Goal: Navigation & Orientation: Find specific page/section

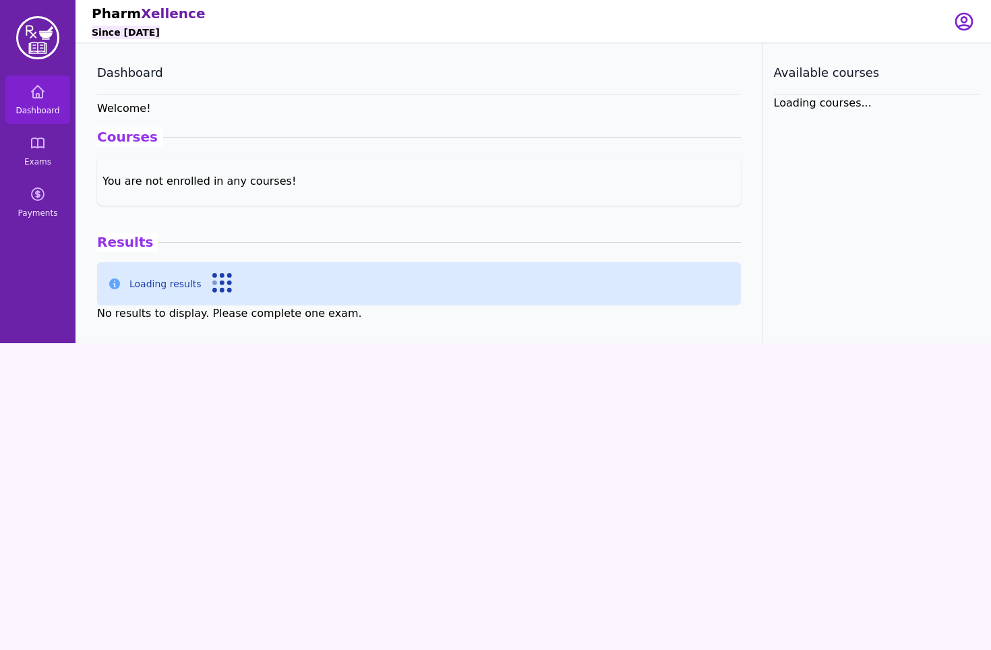
click at [321, 295] on div "Loading results" at bounding box center [419, 283] width 644 height 43
click at [38, 148] on icon at bounding box center [38, 143] width 16 height 16
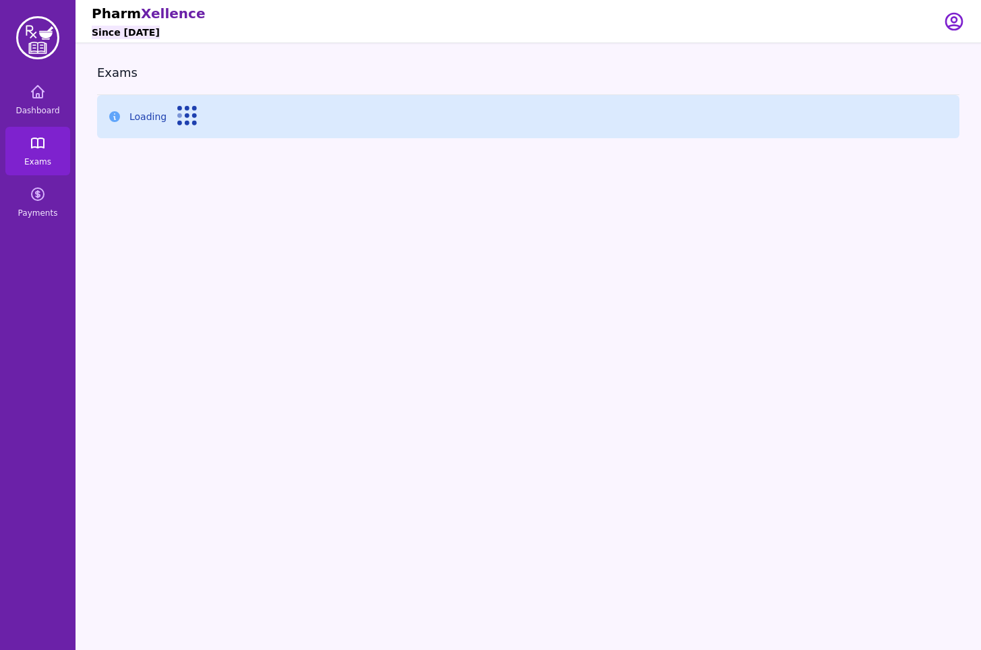
click at [38, 148] on icon at bounding box center [38, 143] width 16 height 16
click at [31, 94] on icon at bounding box center [38, 92] width 16 height 16
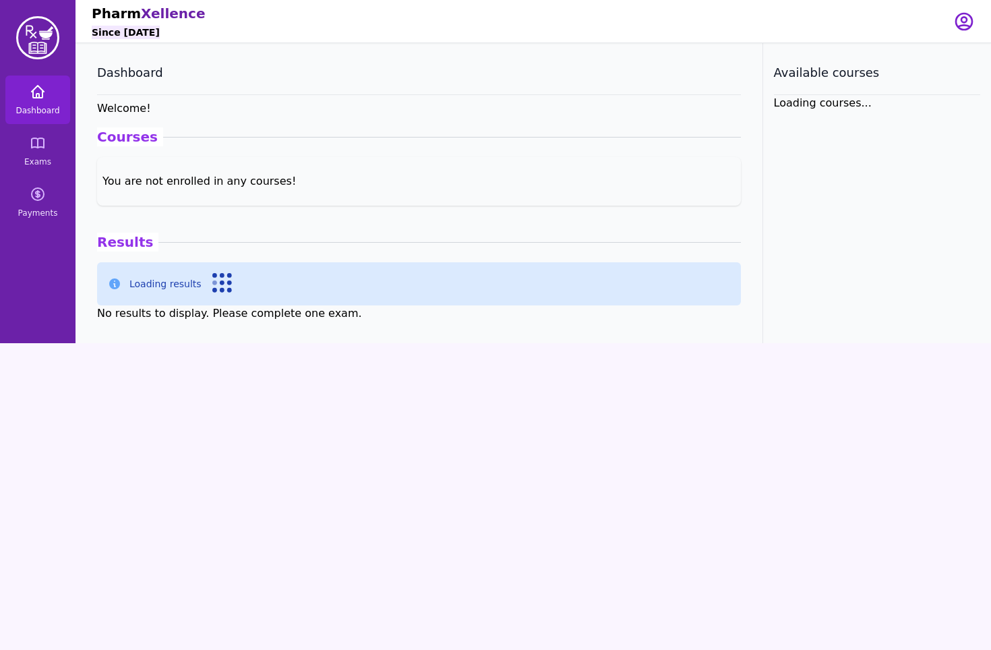
click at [31, 94] on icon at bounding box center [38, 92] width 16 height 16
click at [44, 142] on icon at bounding box center [38, 142] width 12 height 9
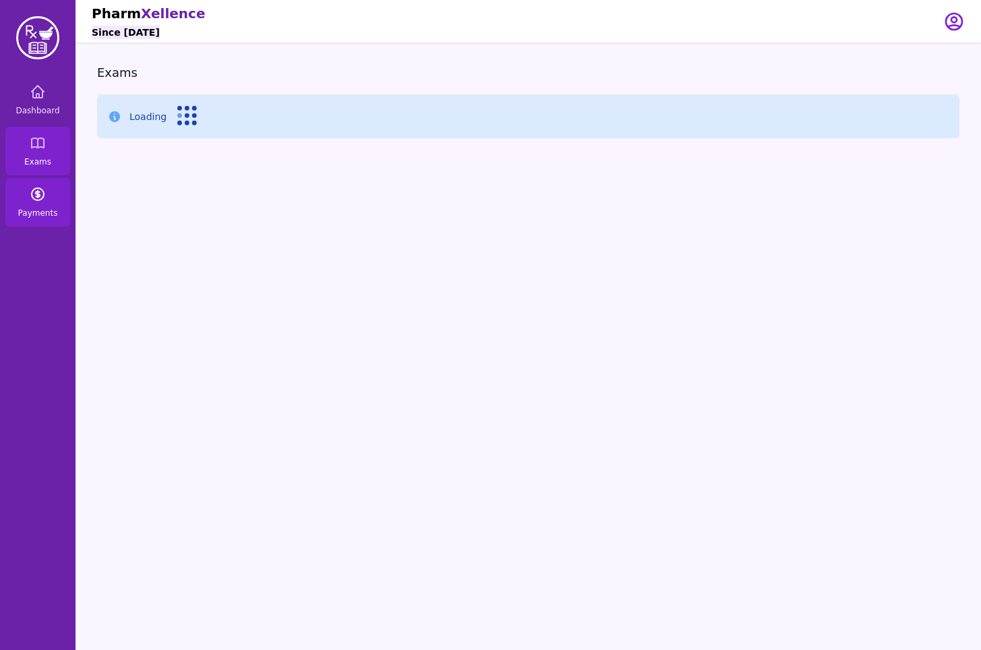
click at [43, 207] on link "Payments" at bounding box center [37, 202] width 65 height 49
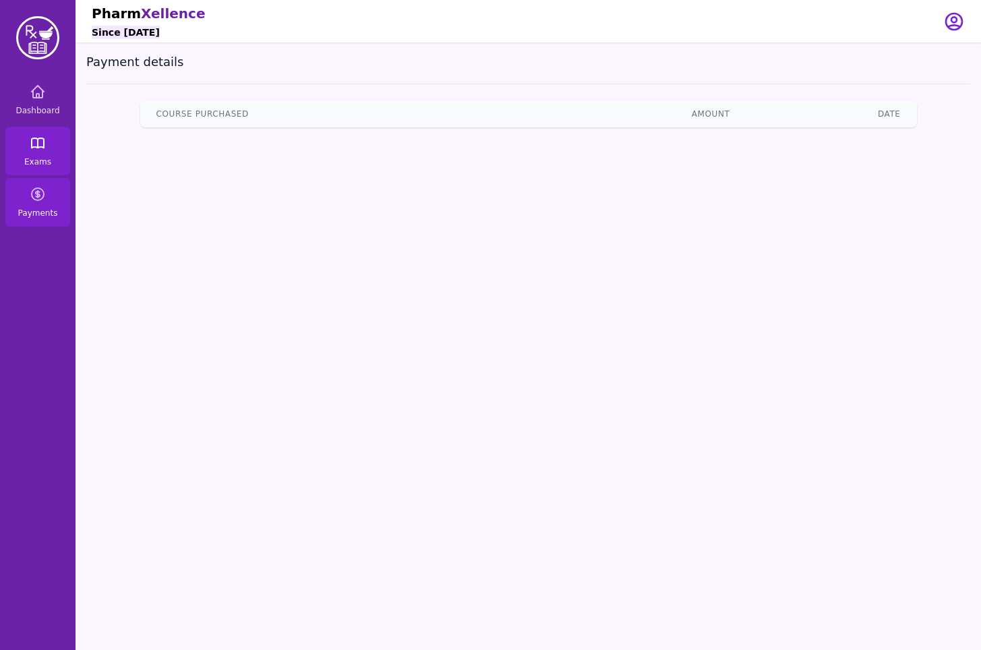
click at [33, 166] on link "Exams" at bounding box center [37, 151] width 65 height 49
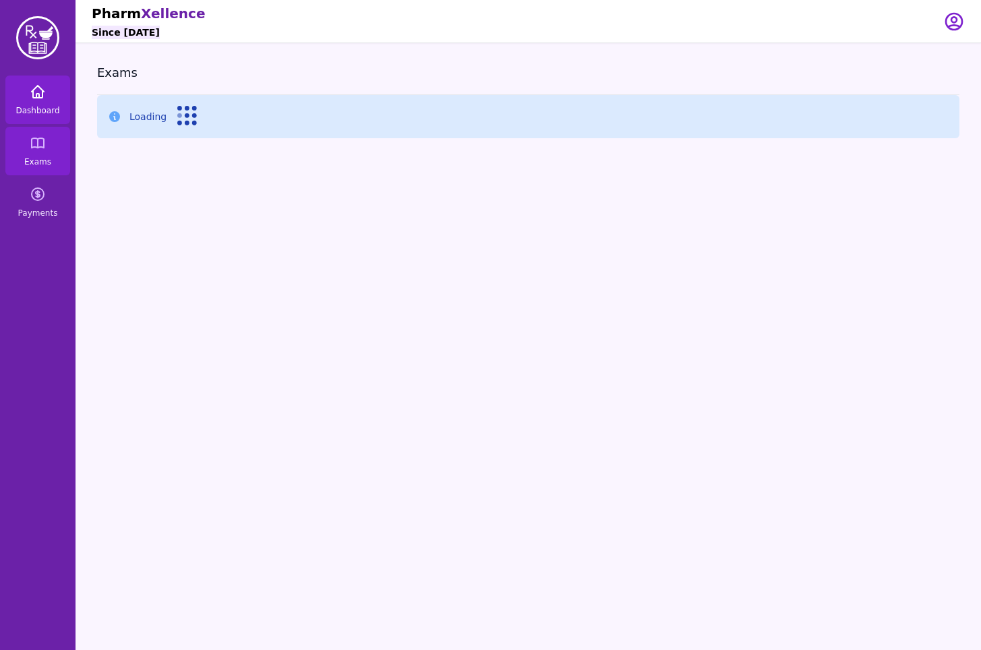
click at [34, 75] on link "Dashboard" at bounding box center [37, 99] width 65 height 49
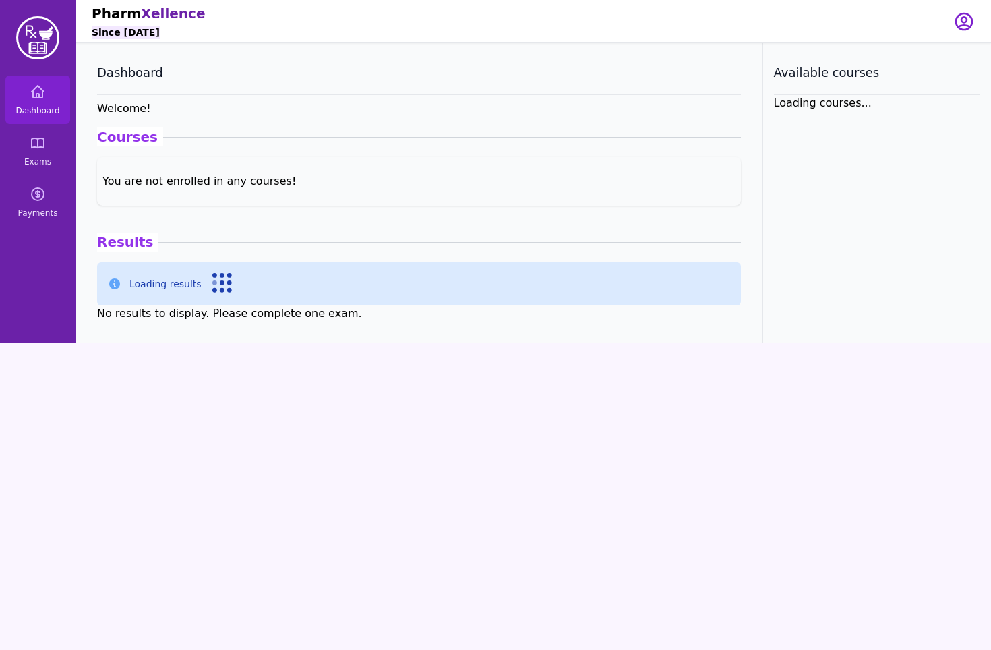
click at [215, 284] on icon at bounding box center [222, 283] width 20 height 20
click at [955, 24] on icon "button" at bounding box center [964, 22] width 22 height 22
click at [932, 49] on link "Your Profile" at bounding box center [909, 52] width 129 height 24
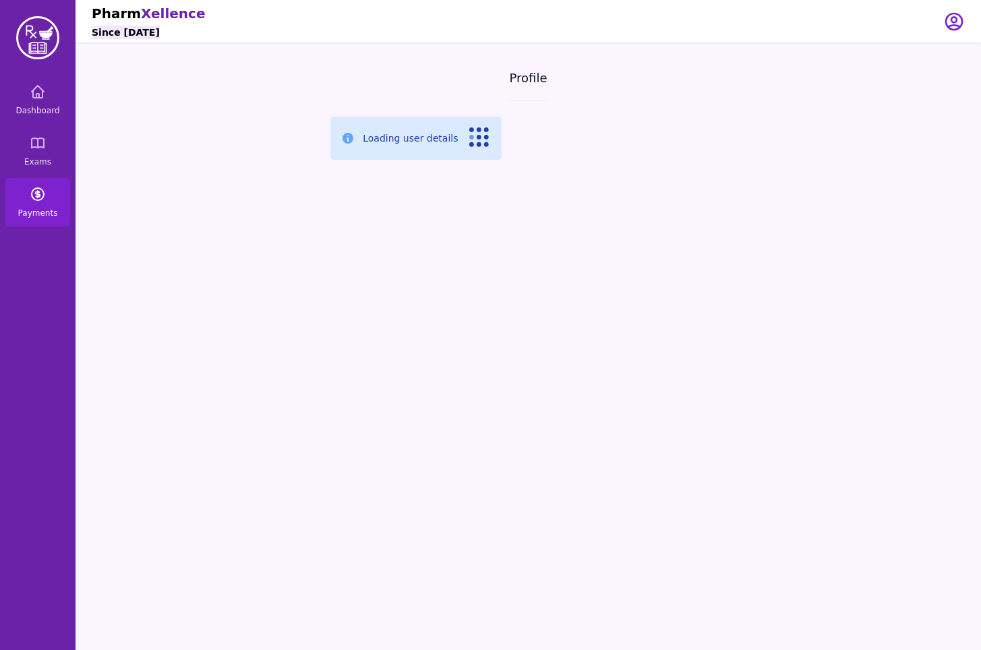
click at [32, 199] on icon at bounding box center [38, 194] width 16 height 16
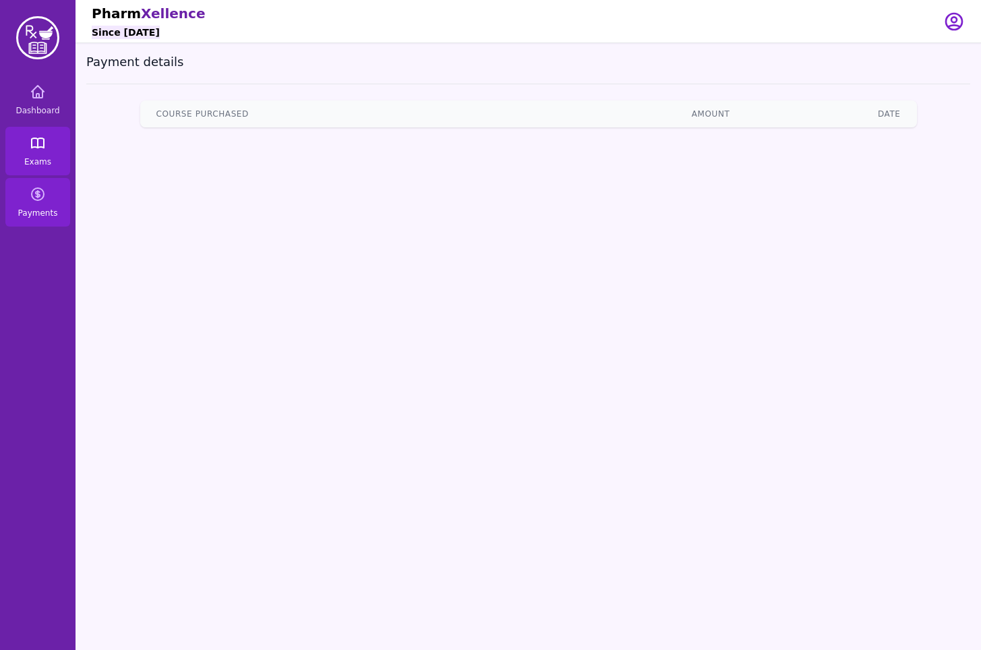
click at [32, 154] on link "Exams" at bounding box center [37, 151] width 65 height 49
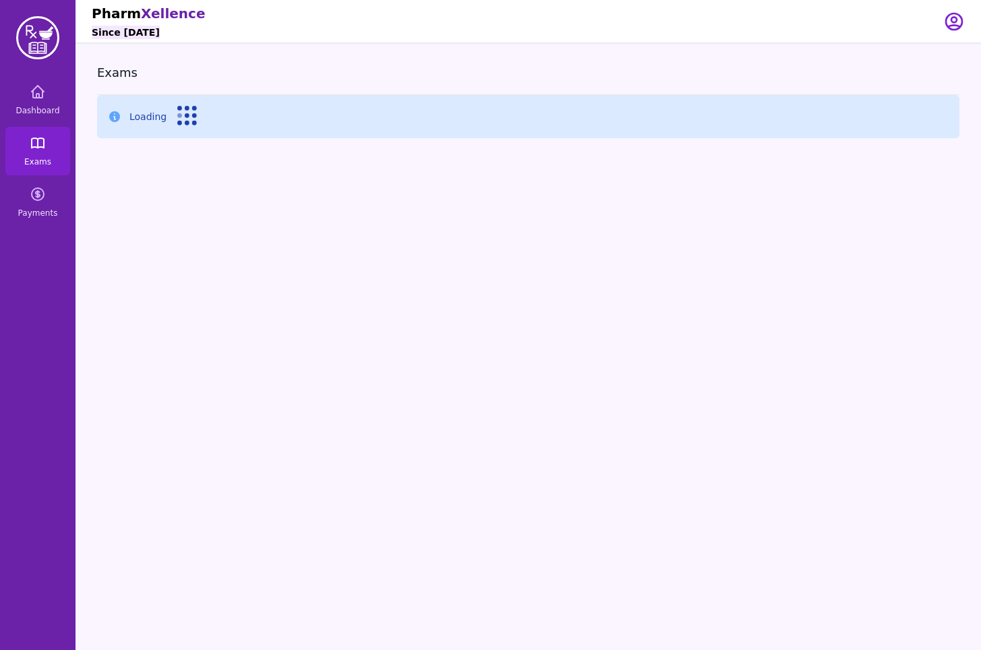
click at [32, 154] on link "Exams" at bounding box center [37, 151] width 65 height 49
click at [28, 102] on link "Dashboard" at bounding box center [37, 99] width 65 height 49
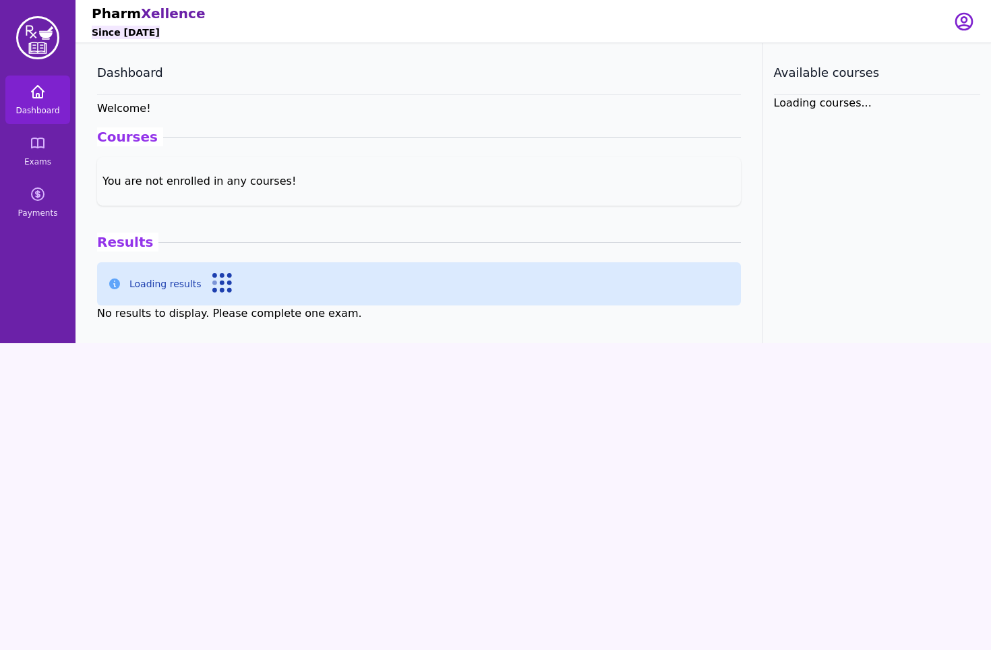
click at [28, 102] on link "Dashboard" at bounding box center [37, 99] width 65 height 49
click at [38, 45] on img at bounding box center [37, 37] width 43 height 43
click at [34, 28] on img at bounding box center [37, 37] width 43 height 43
click at [217, 269] on div "Loading results" at bounding box center [419, 283] width 644 height 43
click at [216, 291] on icon at bounding box center [222, 283] width 20 height 20
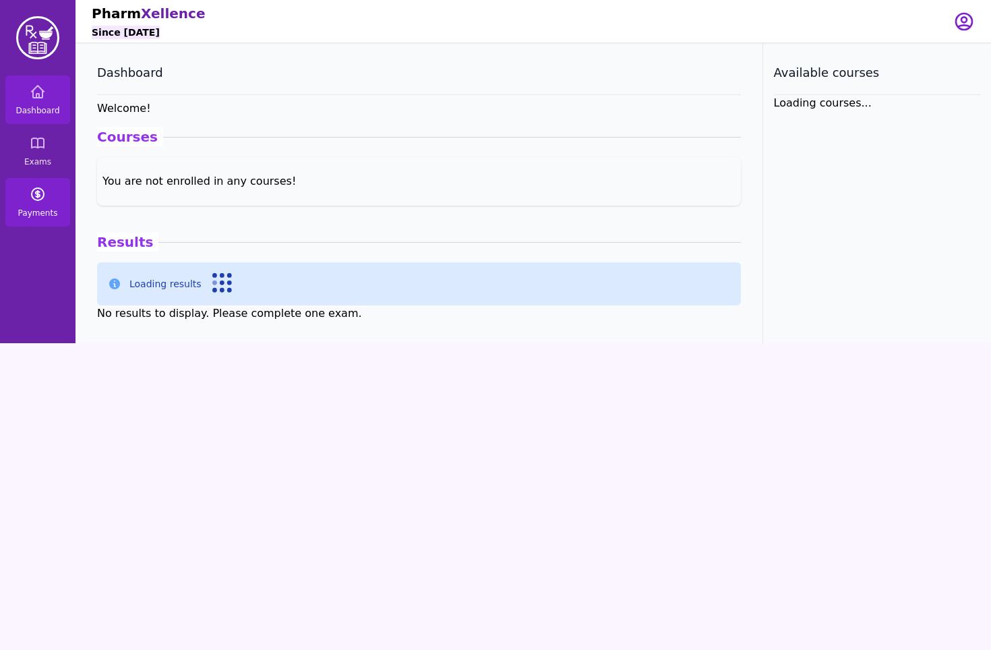
click at [15, 199] on link "Payments" at bounding box center [37, 202] width 65 height 49
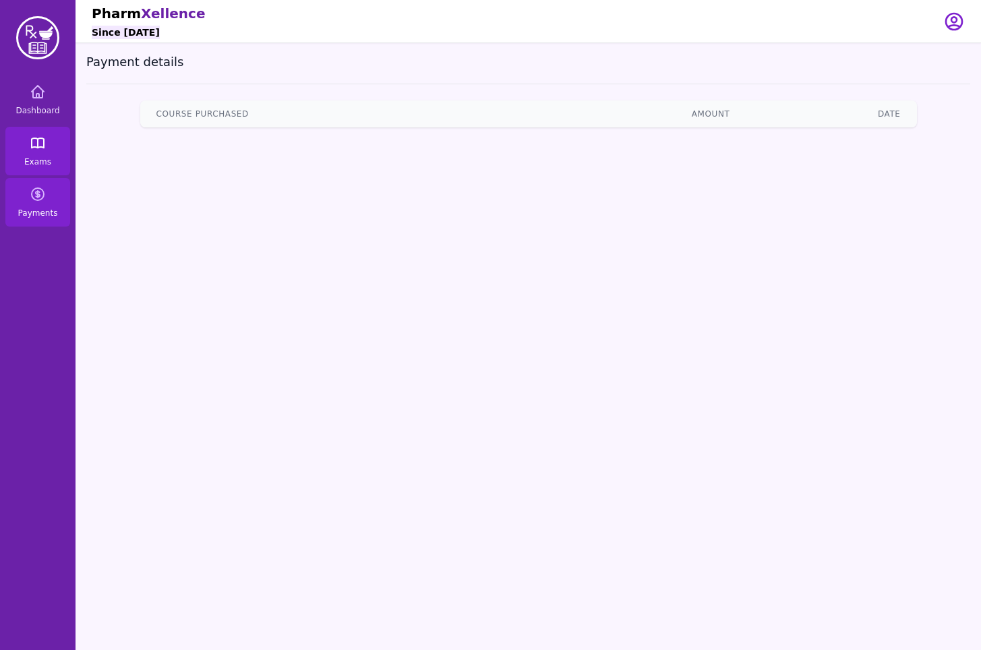
click at [26, 137] on link "Exams" at bounding box center [37, 151] width 65 height 49
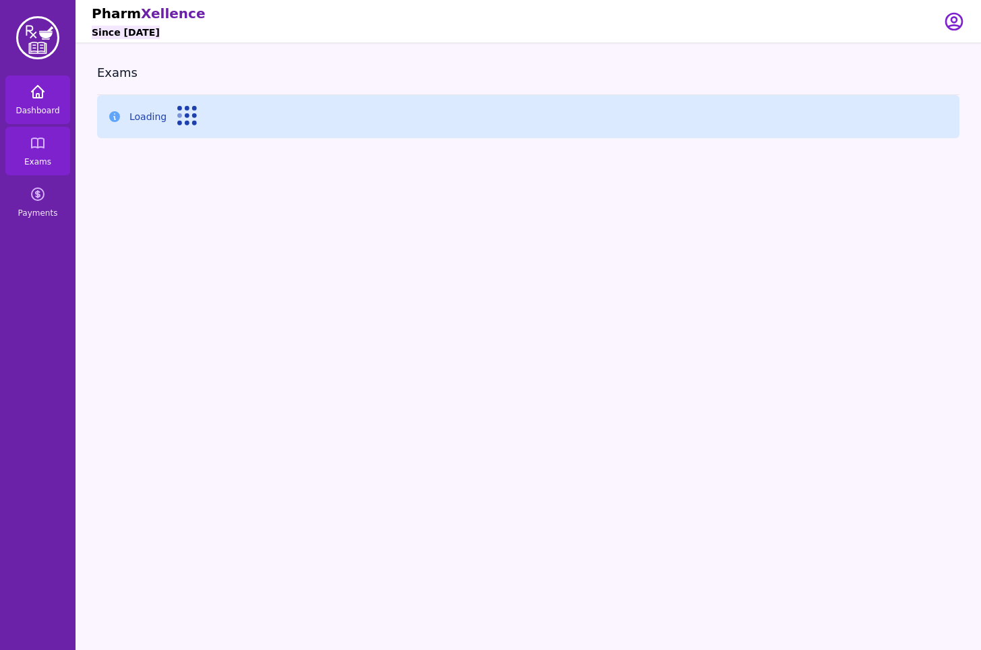
click at [38, 92] on icon at bounding box center [38, 92] width 16 height 16
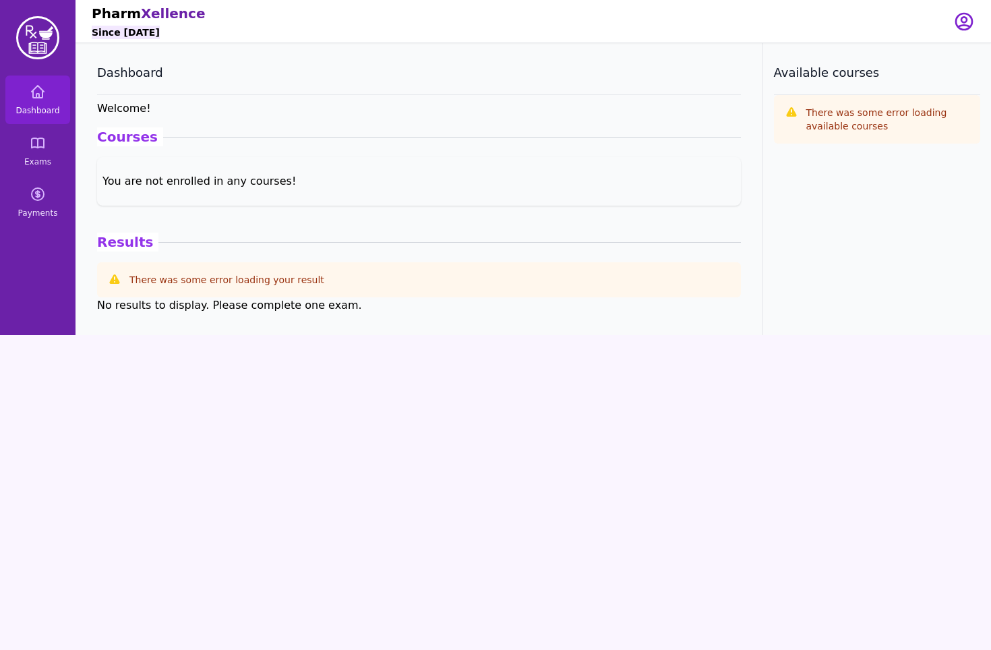
click at [213, 317] on section "Dashboard Welcome ! Courses You are not enrolled in any courses! You are not en…" at bounding box center [418, 189] width 687 height 292
click at [30, 196] on icon at bounding box center [38, 194] width 16 height 16
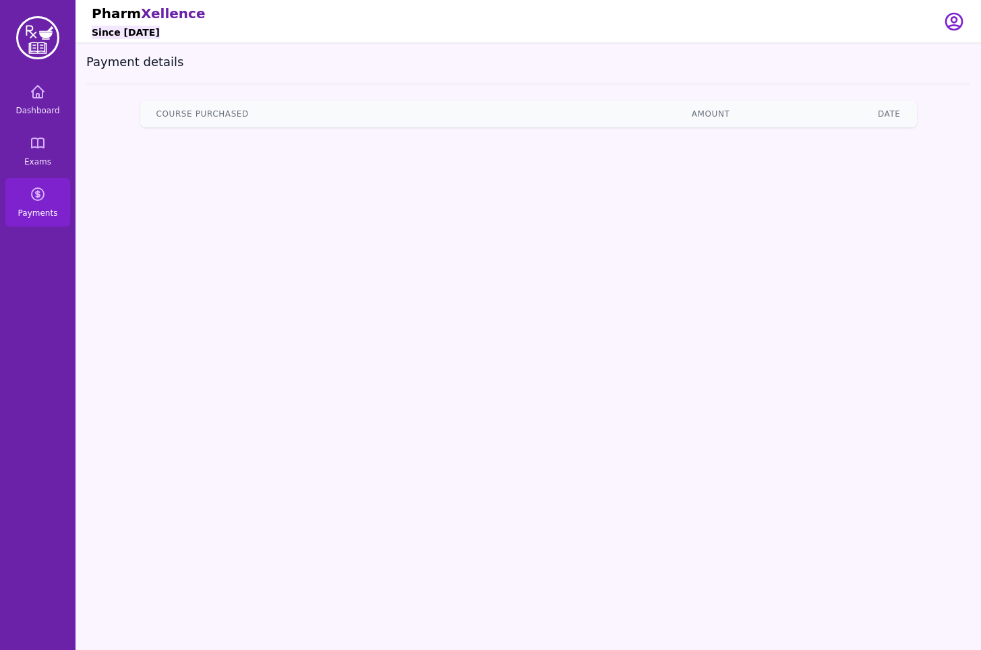
click at [206, 106] on th "Course Purchased" at bounding box center [334, 113] width 388 height 27
click at [44, 97] on icon at bounding box center [38, 92] width 16 height 16
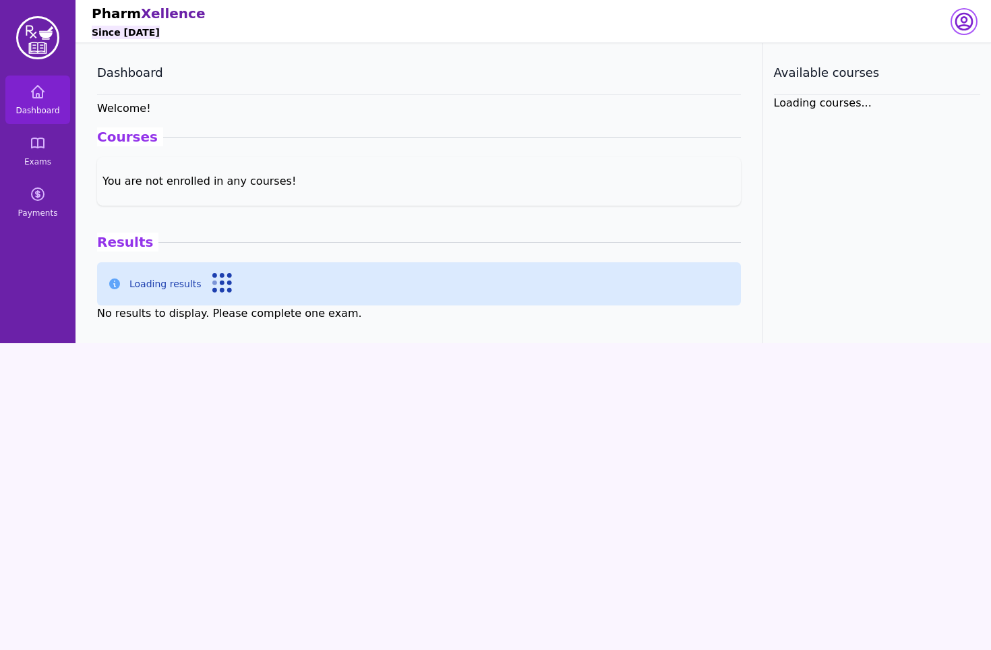
click at [956, 20] on icon "button" at bounding box center [964, 21] width 16 height 16
click at [929, 56] on link "Your Profile" at bounding box center [909, 52] width 129 height 24
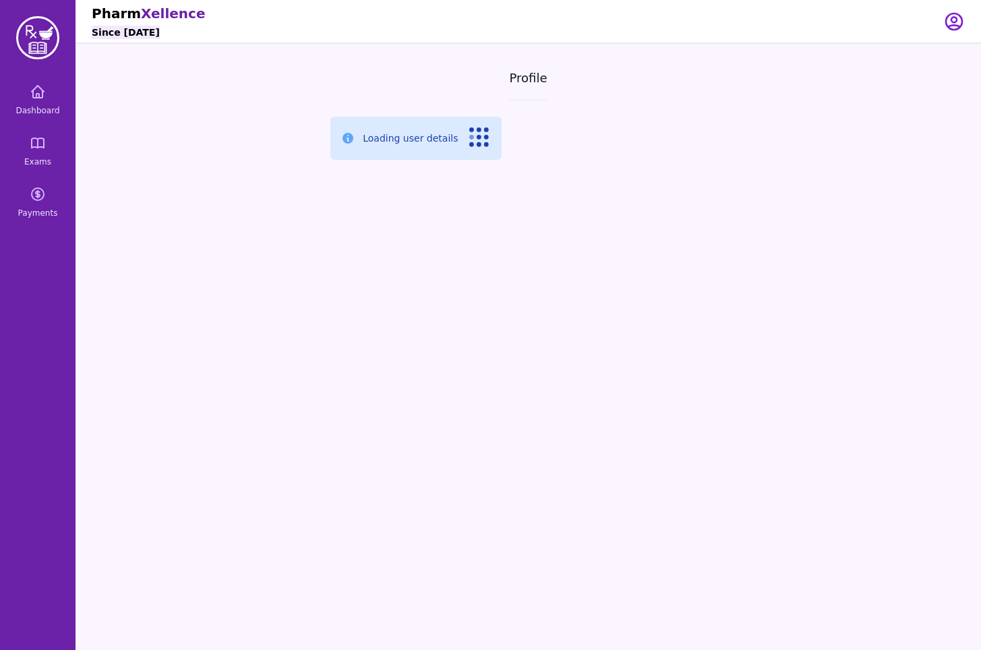
click at [489, 127] on div "Loading user details" at bounding box center [415, 138] width 171 height 43
click at [489, 127] on div at bounding box center [480, 138] width 22 height 22
click at [67, 202] on link "Payments" at bounding box center [37, 202] width 65 height 49
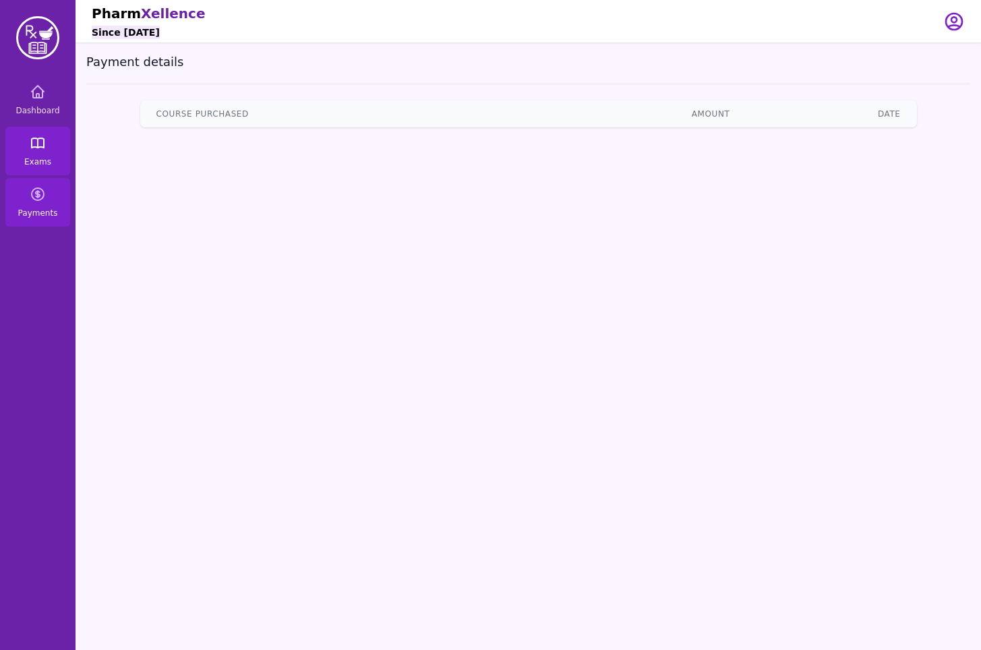
click at [45, 168] on link "Exams" at bounding box center [37, 151] width 65 height 49
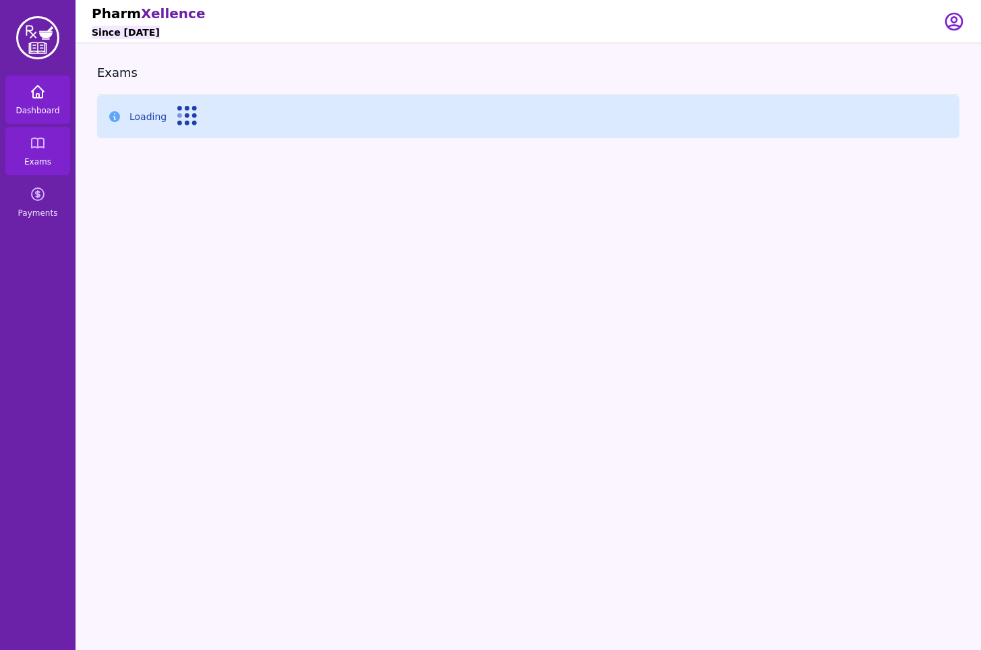
click at [39, 101] on link "Dashboard" at bounding box center [37, 99] width 65 height 49
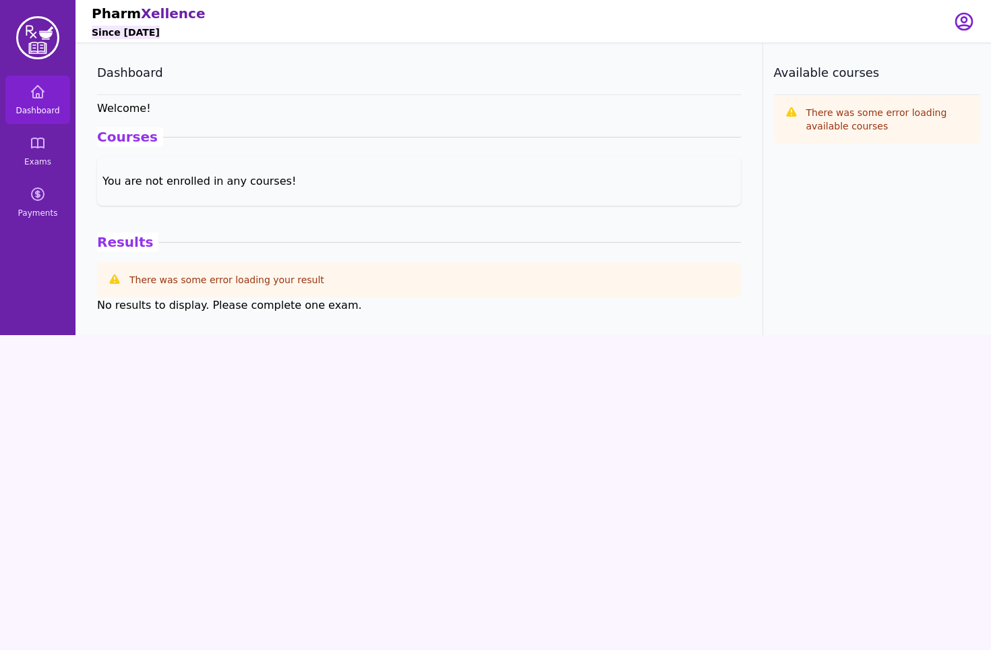
click at [241, 305] on div "No results to display. Please complete one exam." at bounding box center [419, 305] width 644 height 16
click at [59, 199] on link "Payments" at bounding box center [37, 202] width 65 height 49
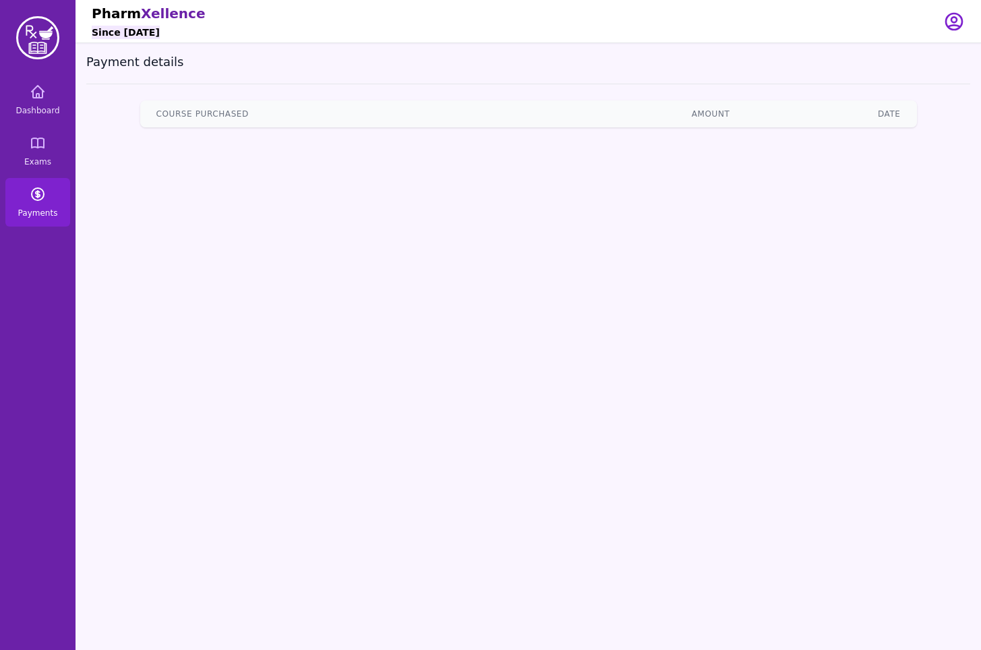
click at [59, 199] on link "Payments" at bounding box center [37, 202] width 65 height 49
click at [37, 127] on link "Exams" at bounding box center [37, 151] width 65 height 49
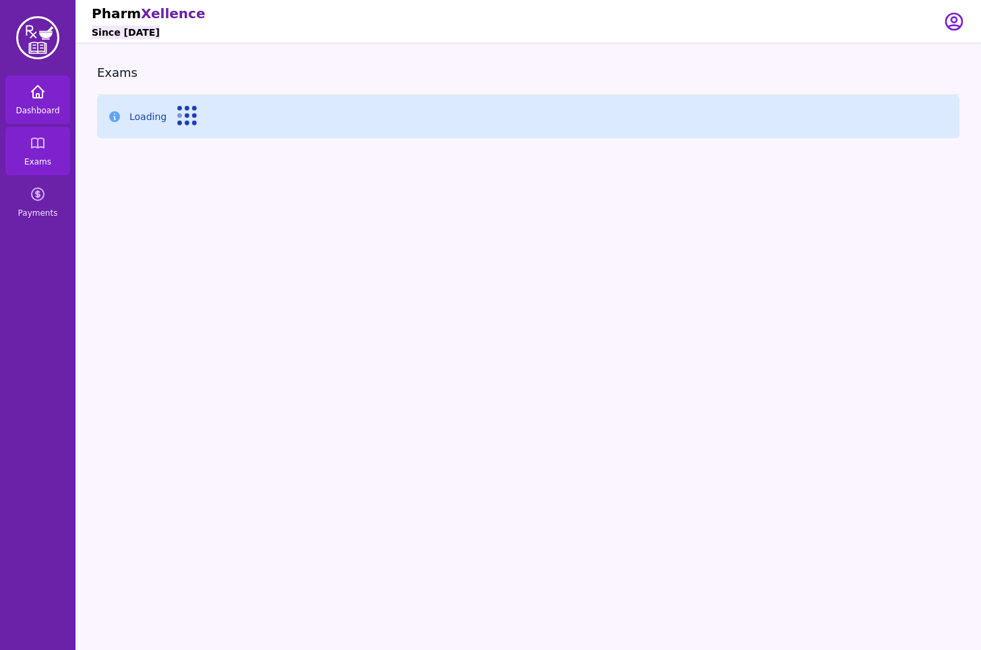
click at [42, 93] on icon at bounding box center [38, 92] width 12 height 12
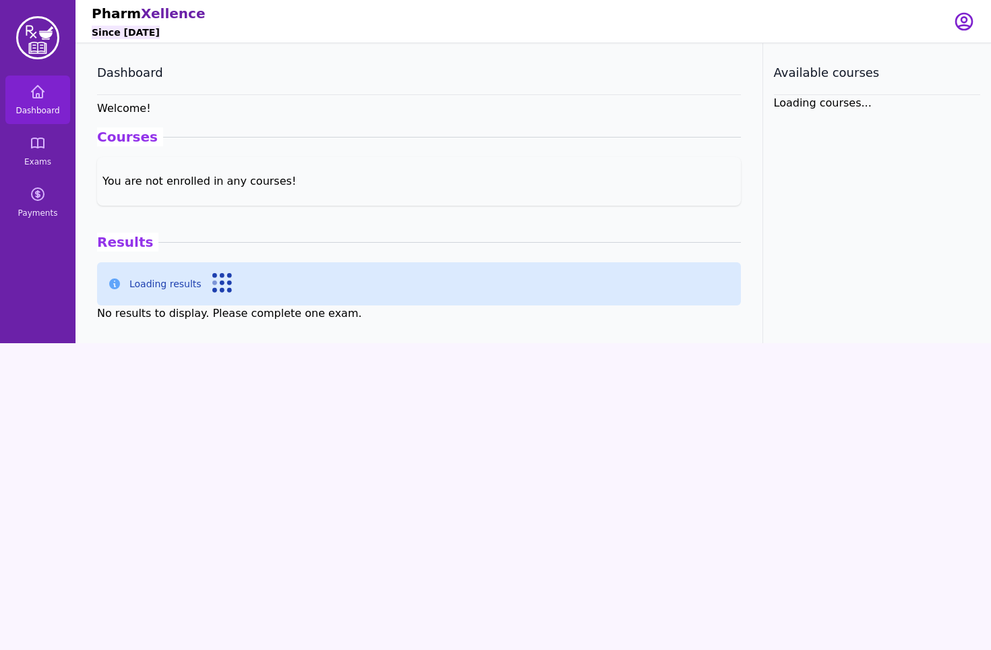
click at [34, 38] on img at bounding box center [37, 37] width 43 height 43
